Goal: Information Seeking & Learning: Learn about a topic

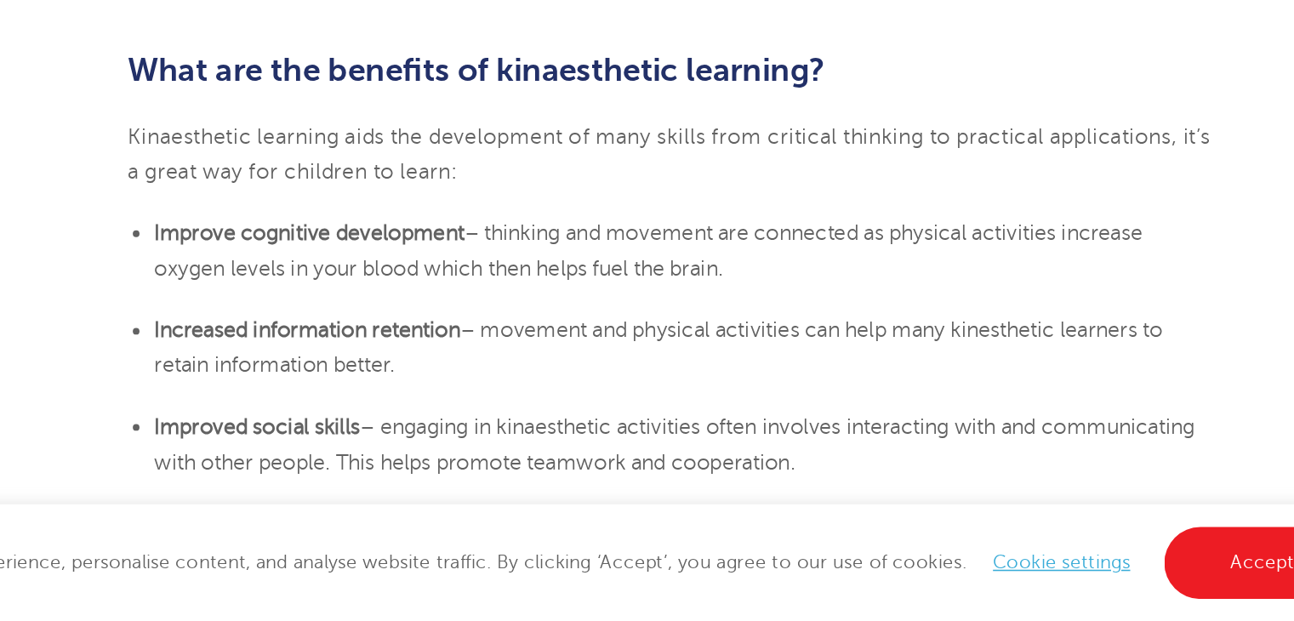
scroll to position [1157, 0]
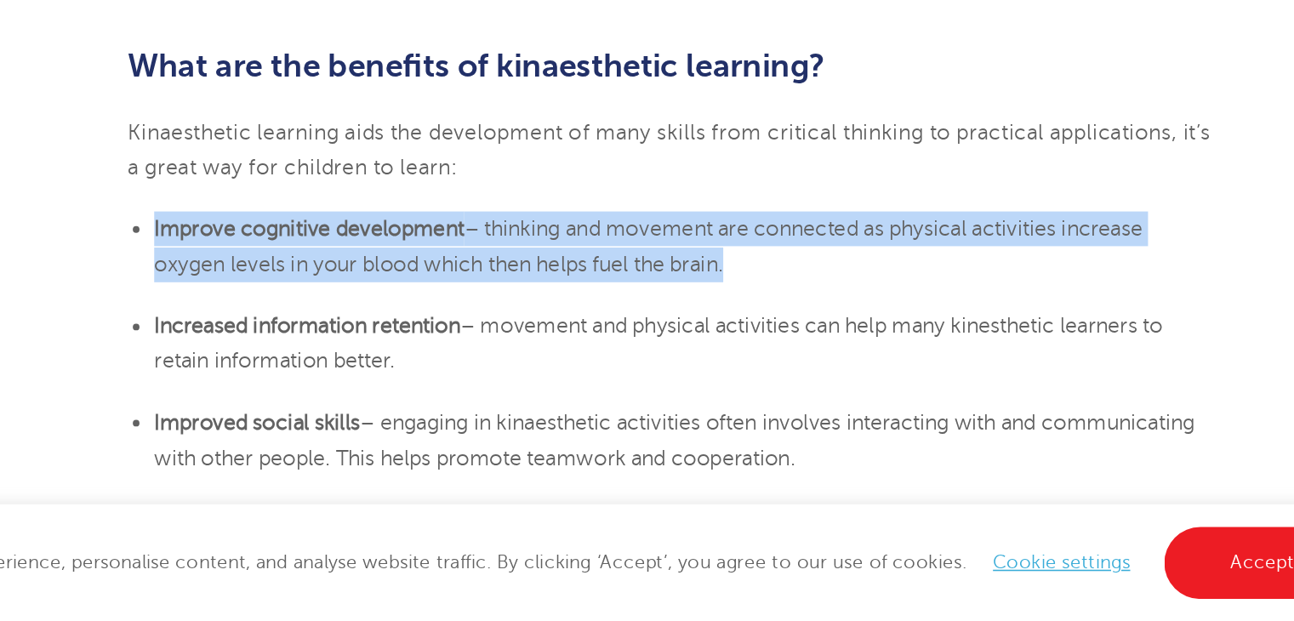
drag, startPoint x: 316, startPoint y: 366, endPoint x: 692, endPoint y: 388, distance: 376.6
click at [692, 388] on ul "Improve cognitive development – thinking and movement are connected as physical…" at bounding box center [646, 382] width 691 height 45
copy li "Improve cognitive development – thinking and movement are connected as physical…"
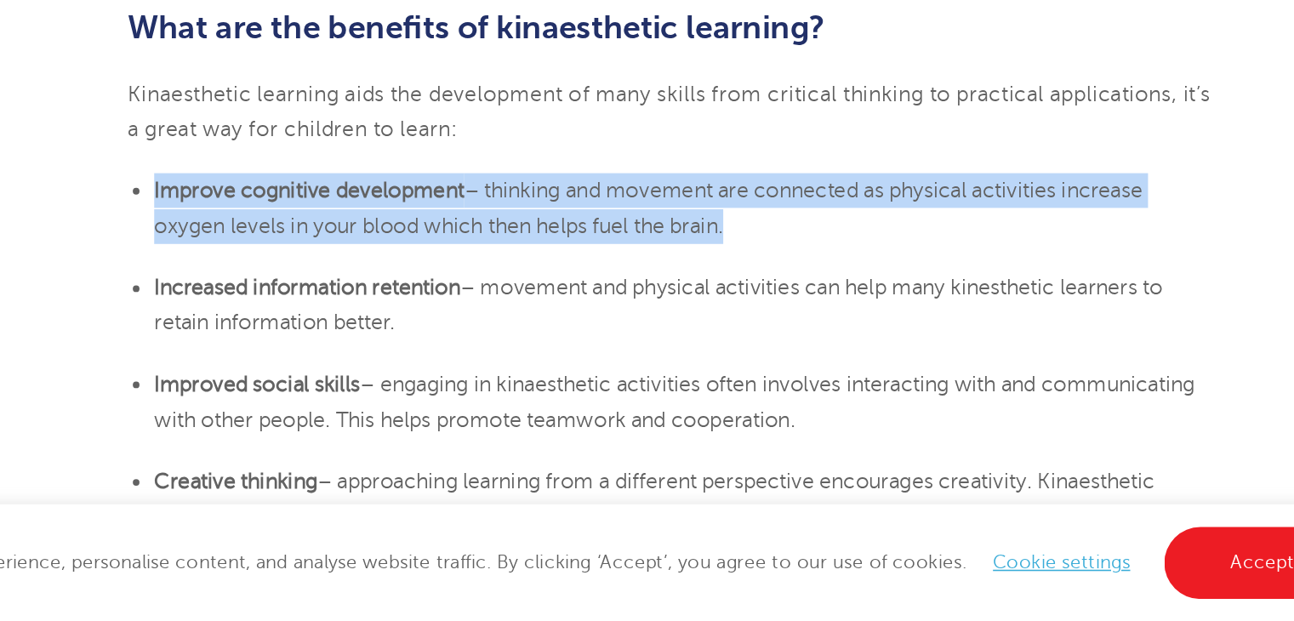
scroll to position [1185, 0]
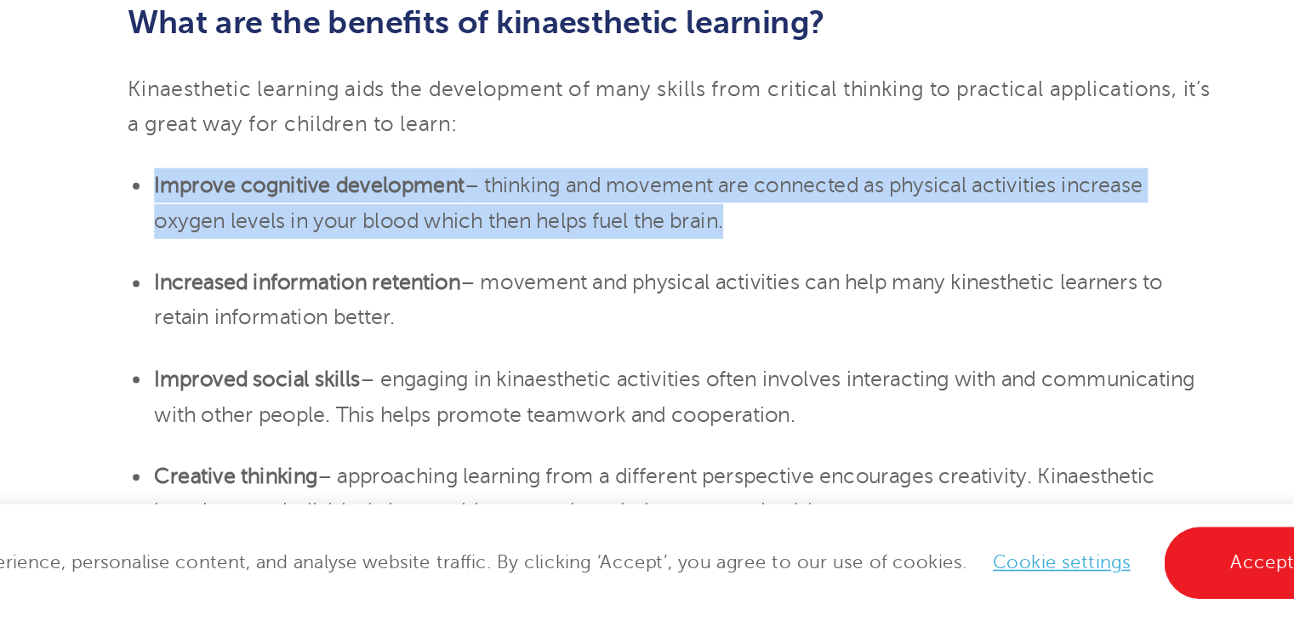
click at [726, 375] on li "Improve cognitive development – thinking and movement are connected as physical…" at bounding box center [655, 354] width 674 height 45
click at [752, 367] on li "Improve cognitive development – thinking and movement are connected as physical…" at bounding box center [655, 354] width 674 height 45
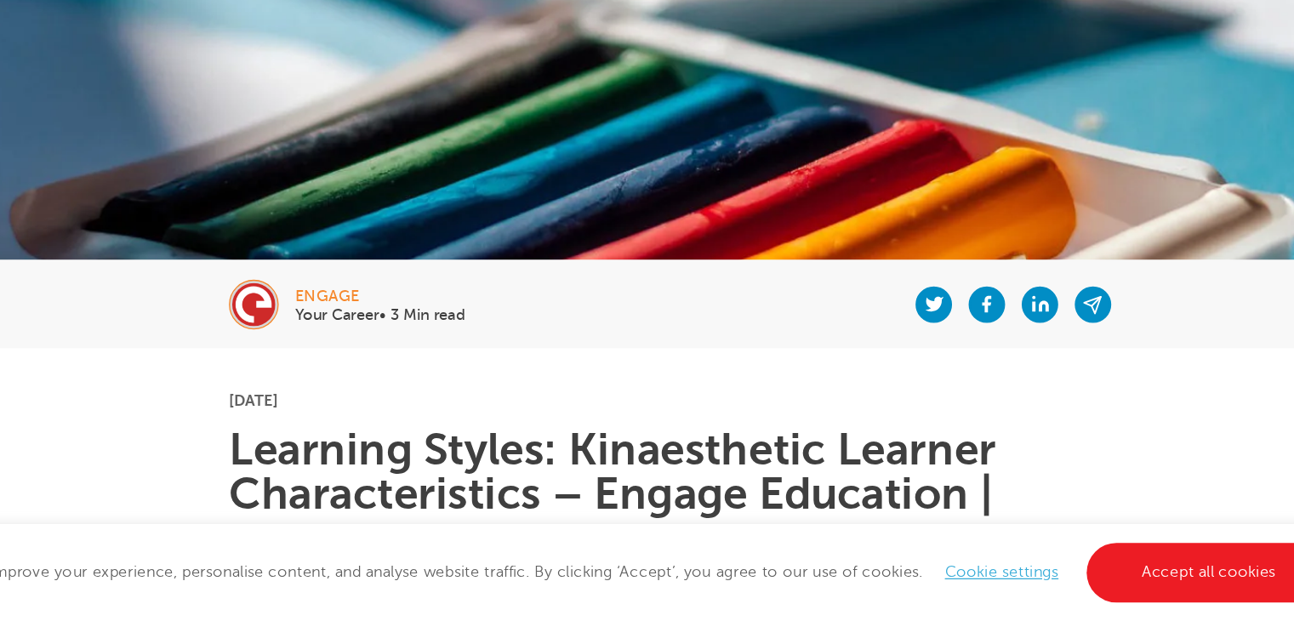
scroll to position [58, 0]
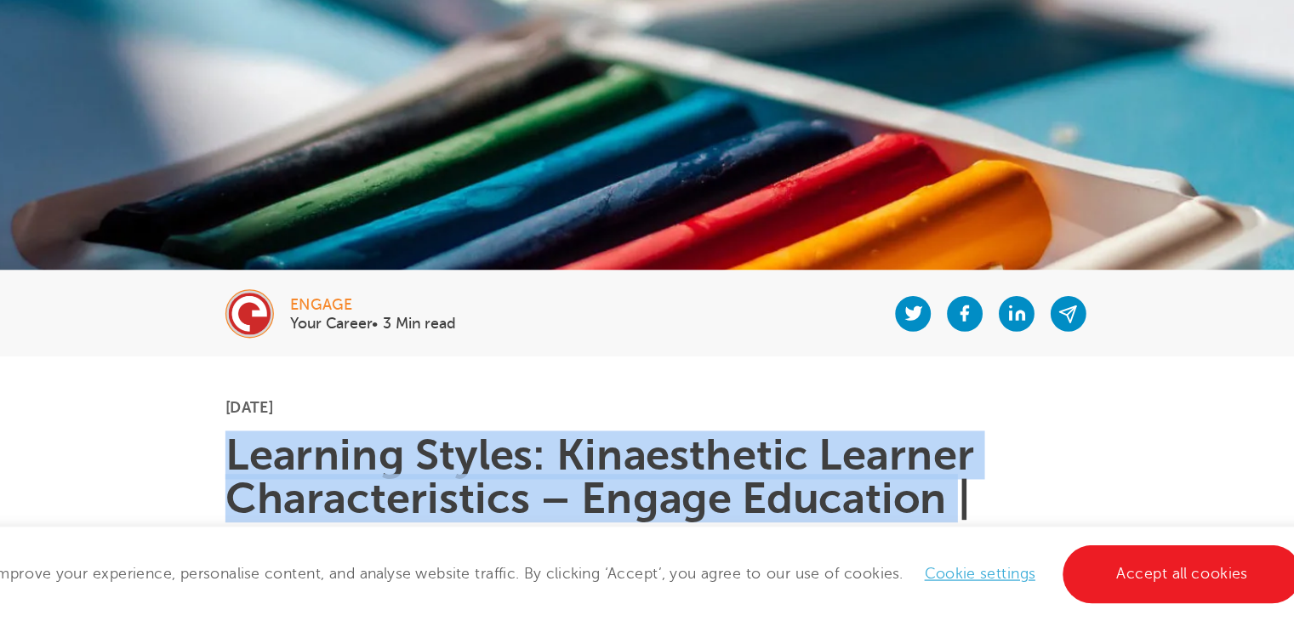
drag, startPoint x: 297, startPoint y: 485, endPoint x: 879, endPoint y: 526, distance: 583.2
copy h1 "Learning Styles: Kinaesthetic Learner Characteristics – Engage Education"
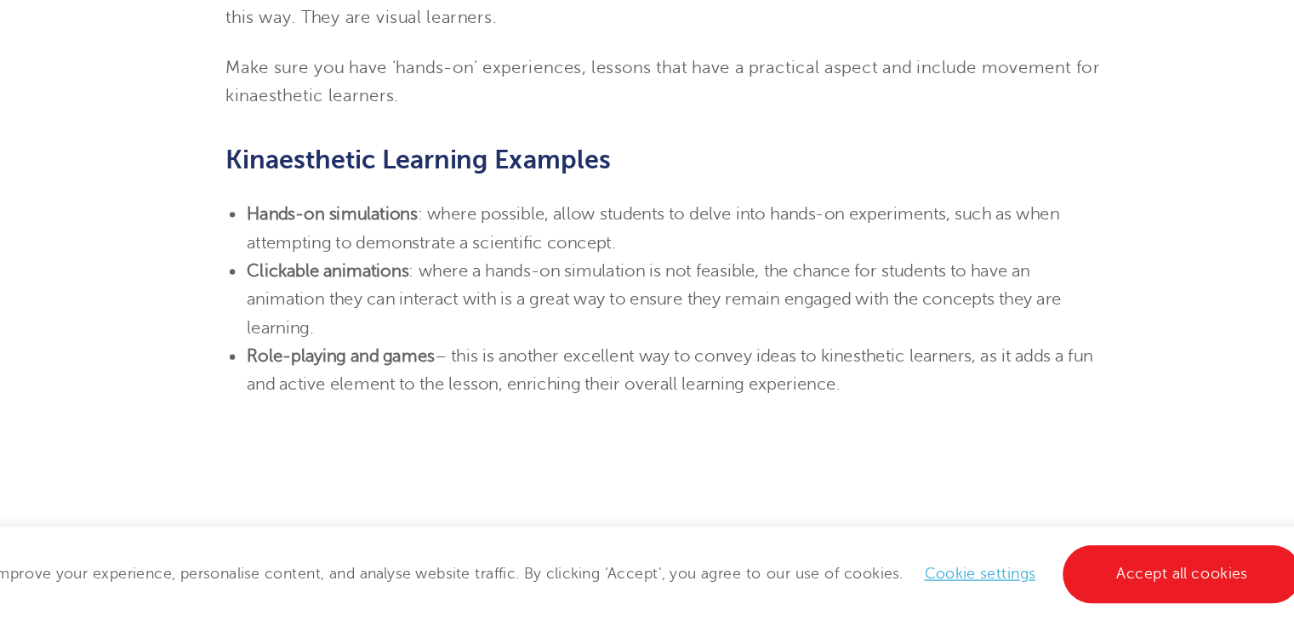
scroll to position [1895, 0]
